Goal: Information Seeking & Learning: Learn about a topic

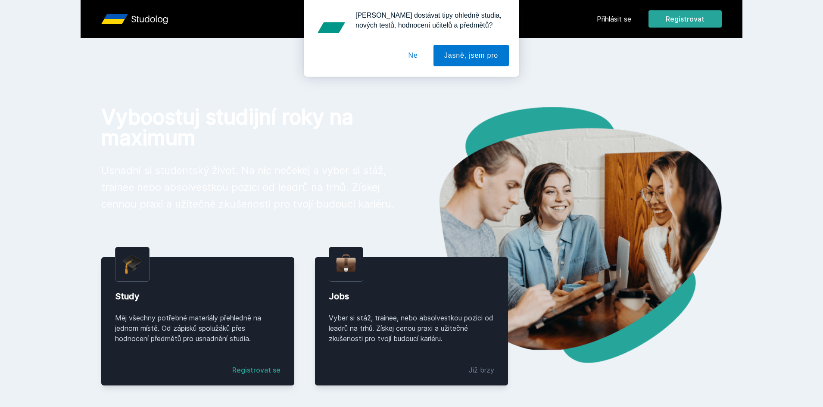
click at [411, 50] on button "Ne" at bounding box center [413, 56] width 31 height 22
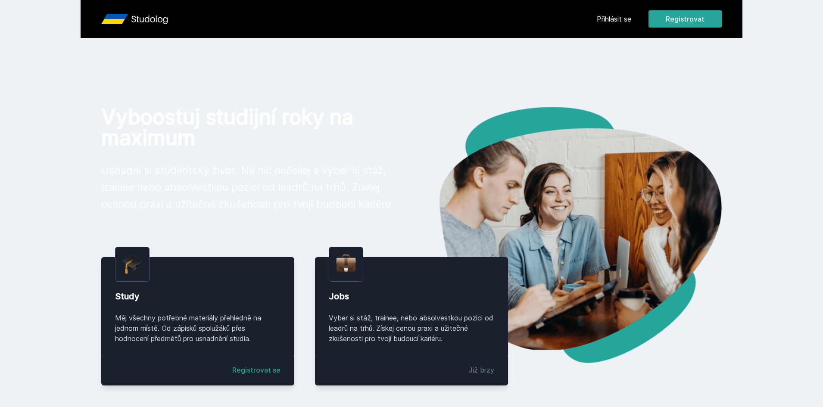
click at [604, 22] on link "Přihlásit se" at bounding box center [614, 19] width 34 height 10
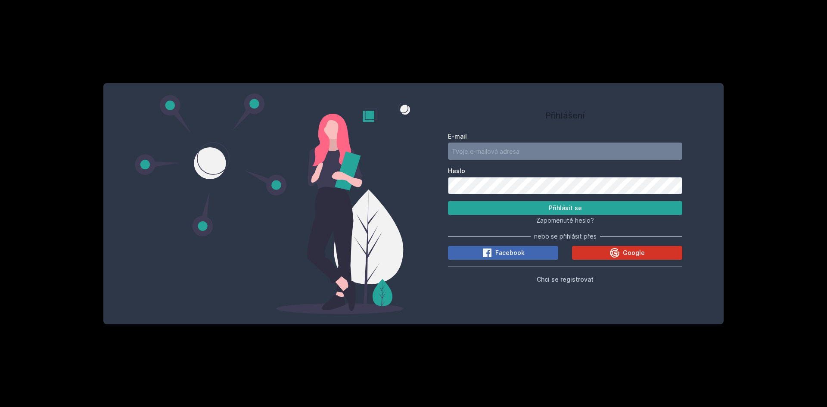
click at [631, 259] on button "Google" at bounding box center [627, 253] width 110 height 14
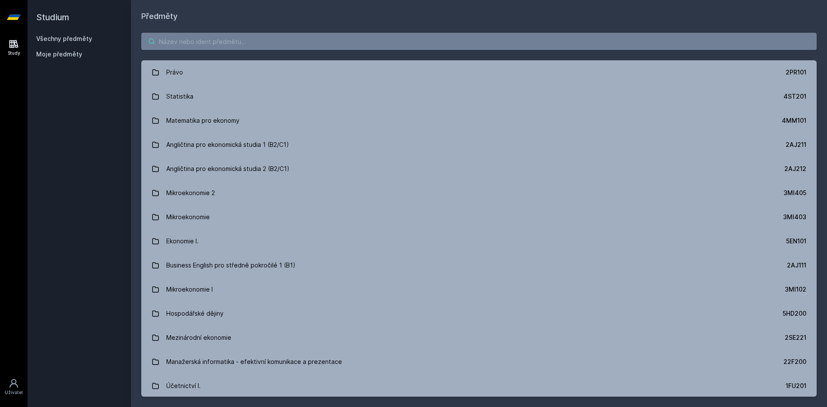
click at [268, 37] on input "search" at bounding box center [478, 41] width 675 height 17
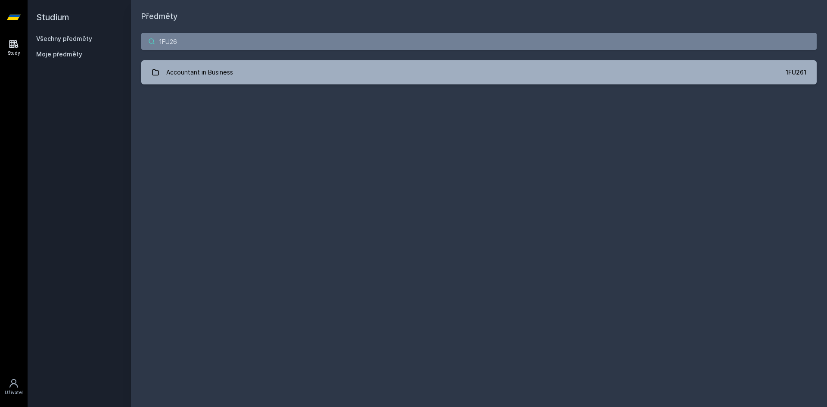
drag, startPoint x: 367, startPoint y: 45, endPoint x: 369, endPoint y: 53, distance: 8.3
click at [367, 45] on input "1FU26" at bounding box center [478, 41] width 675 height 17
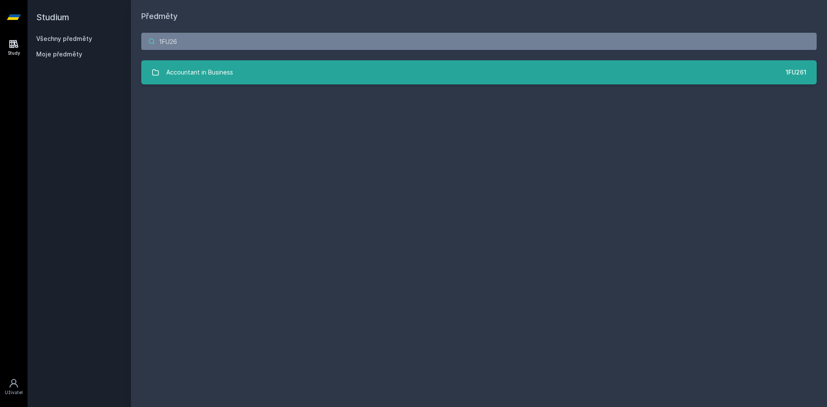
type input "1FU26"
click at [370, 67] on link "Accountant in Business 1FU261" at bounding box center [478, 72] width 675 height 24
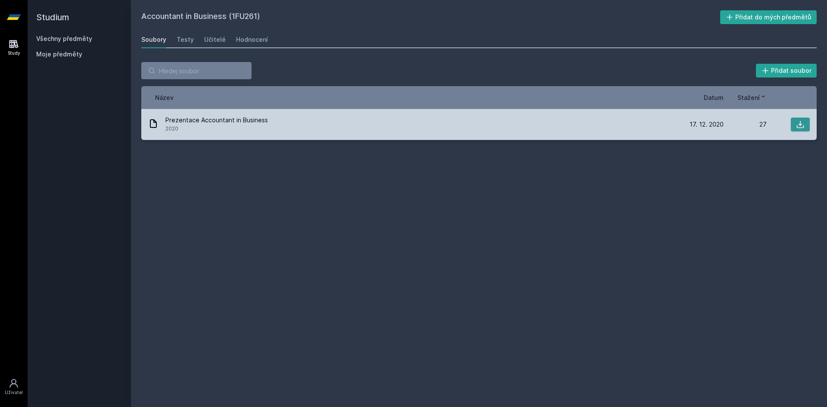
click at [803, 124] on icon at bounding box center [800, 124] width 9 height 9
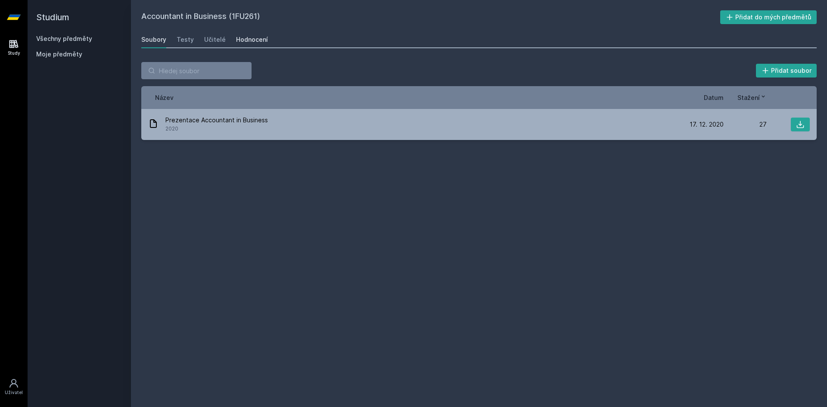
click at [246, 44] on div "Hodnocení" at bounding box center [252, 39] width 32 height 9
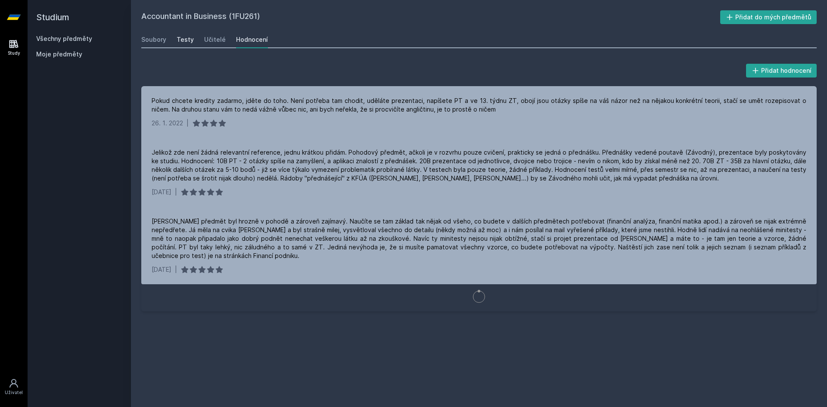
click at [187, 41] on div "Testy" at bounding box center [185, 39] width 17 height 9
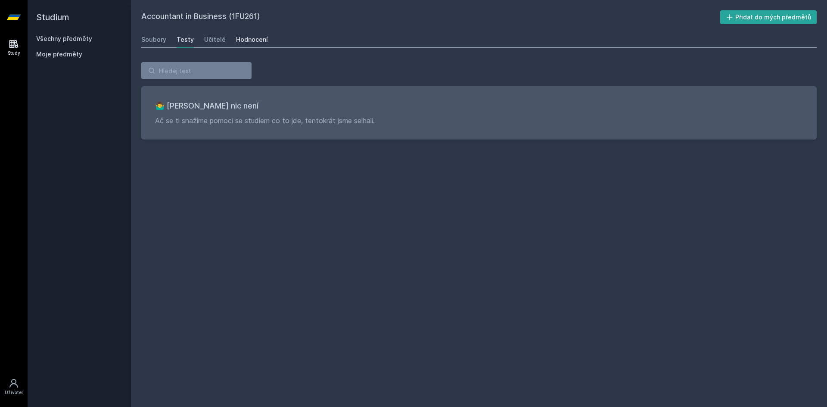
click at [253, 45] on link "Hodnocení" at bounding box center [252, 39] width 32 height 17
